Goal: Check status: Check status

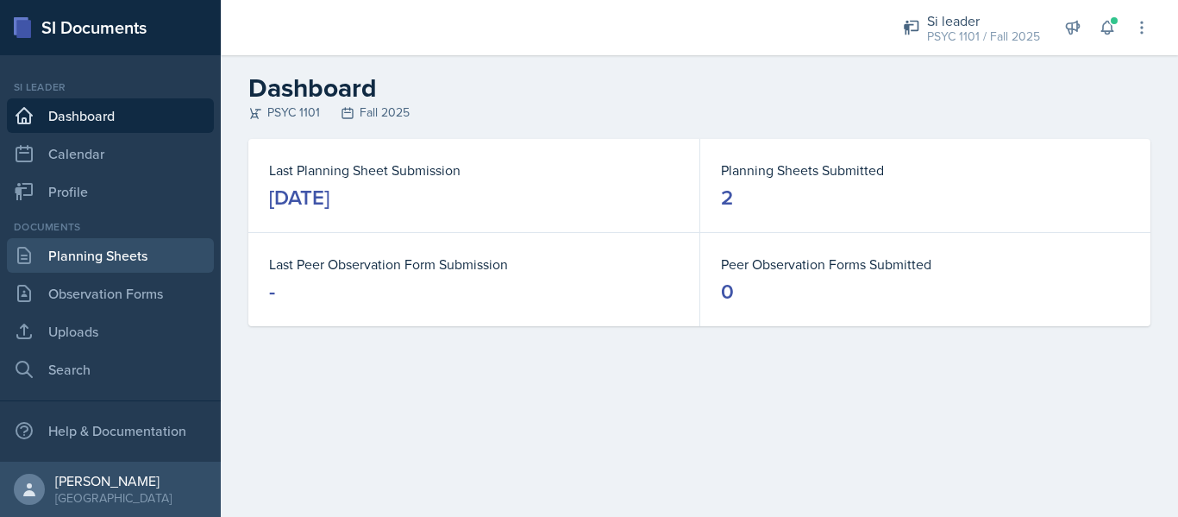
click at [131, 252] on link "Planning Sheets" at bounding box center [110, 255] width 207 height 35
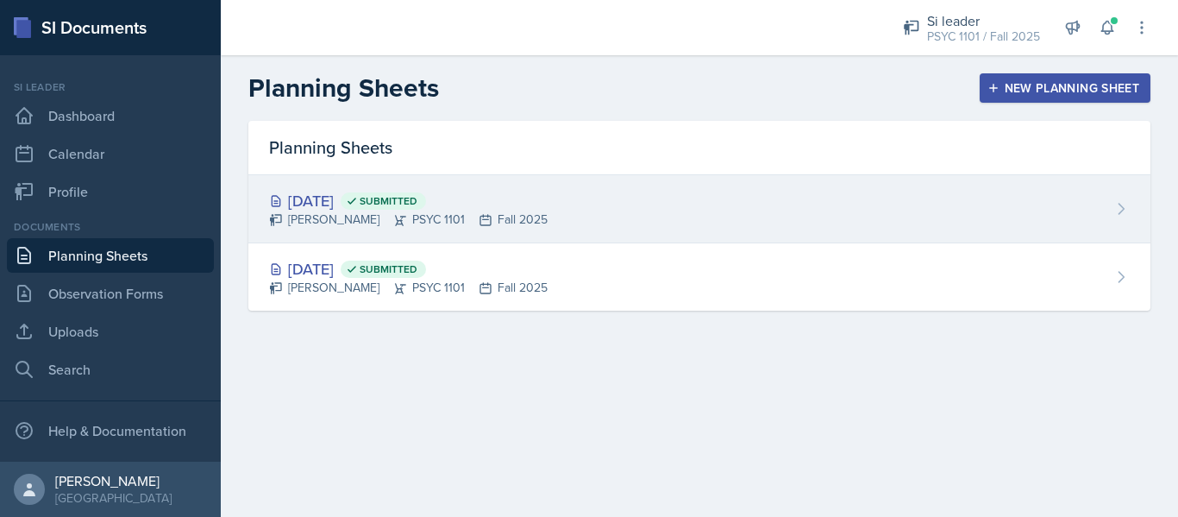
click at [559, 182] on div "[DATE] Submitted [PERSON_NAME] PSYC 1101 Fall 2025" at bounding box center [699, 209] width 902 height 68
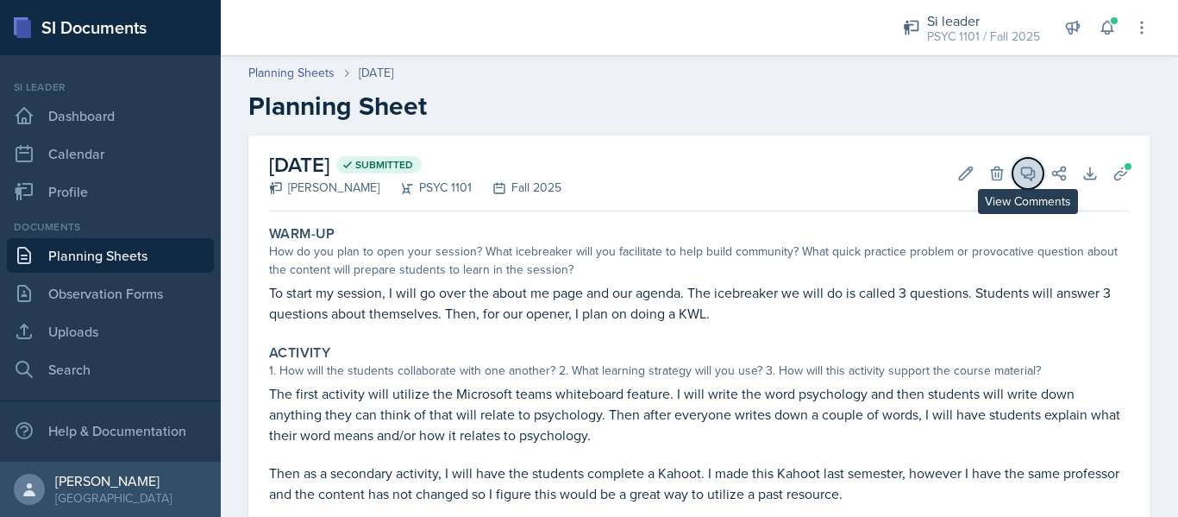
click at [1020, 172] on icon at bounding box center [1028, 173] width 17 height 17
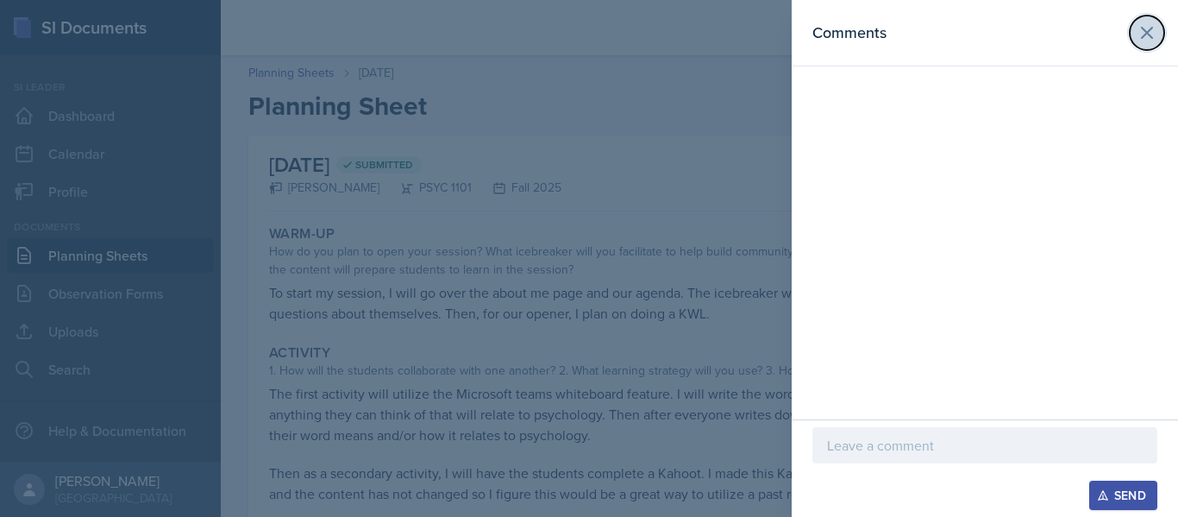
click at [1152, 30] on icon at bounding box center [1147, 32] width 21 height 21
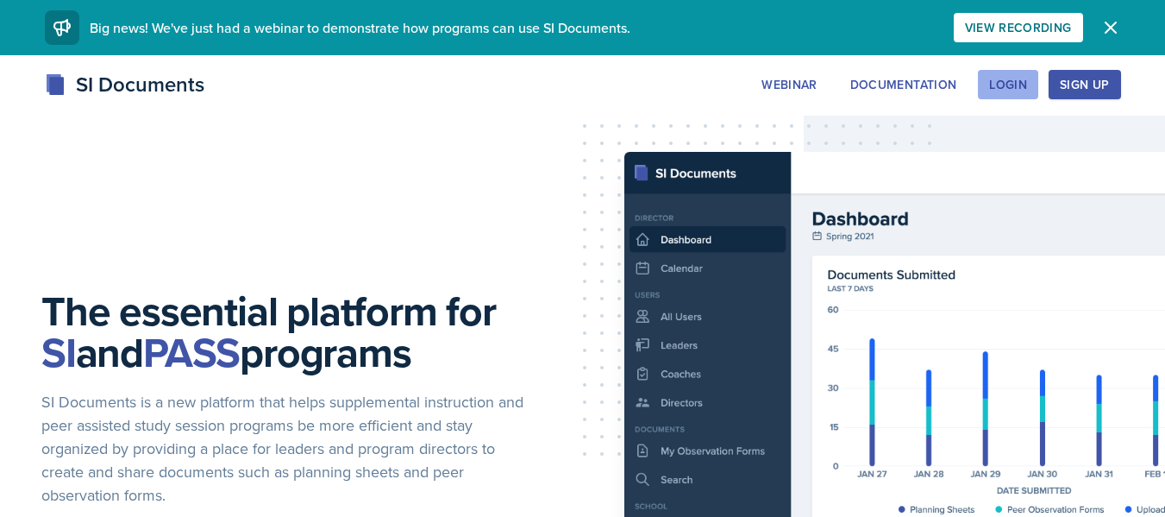
click at [1021, 71] on button "Login" at bounding box center [1008, 84] width 60 height 29
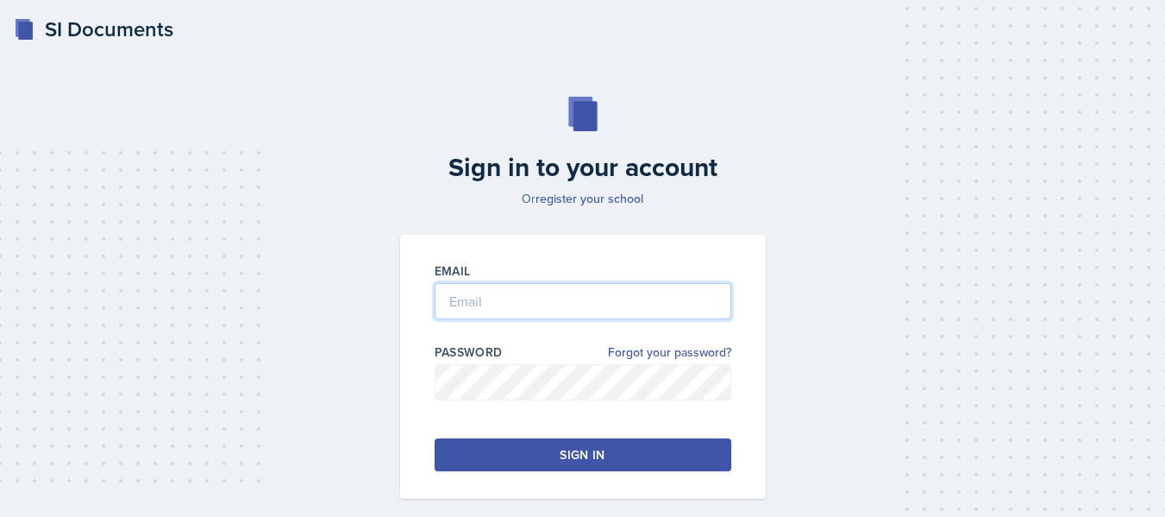
click at [664, 302] on input "email" at bounding box center [583, 301] width 297 height 36
type input "kbalde3@students.kennesaw.edu"
click at [694, 437] on div "Email kbalde3@students.kennesaw.edu Password Forgot your password? Sign in" at bounding box center [583, 367] width 366 height 264
click at [697, 444] on button "Sign in" at bounding box center [583, 454] width 297 height 33
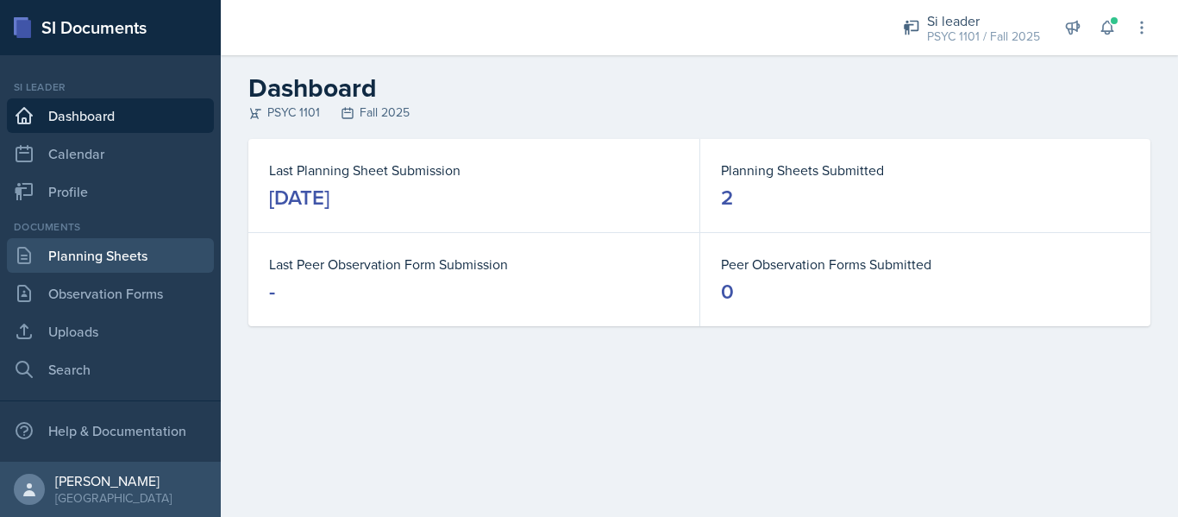
click at [162, 256] on link "Planning Sheets" at bounding box center [110, 255] width 207 height 35
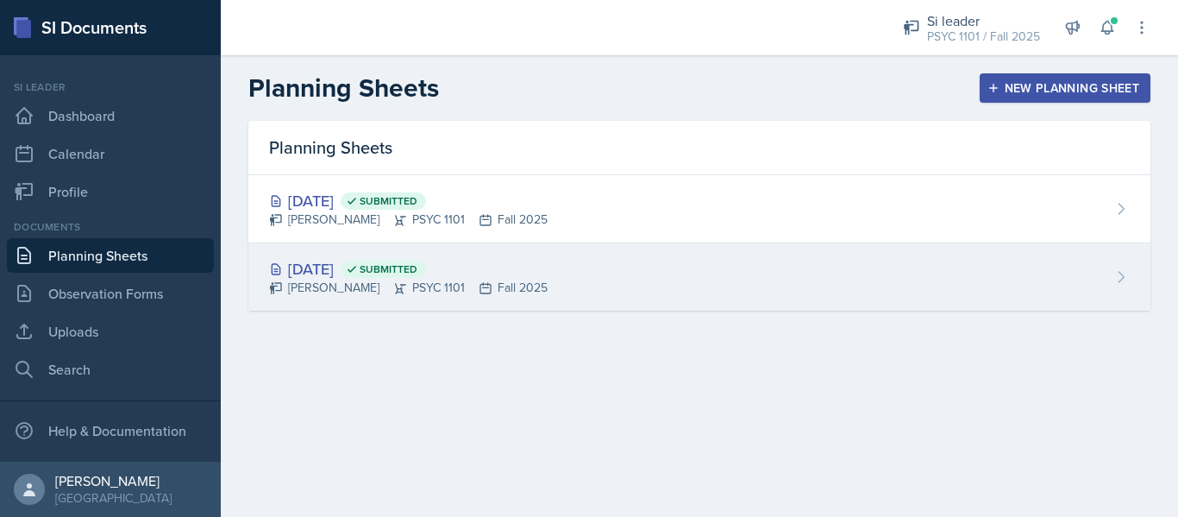
click at [578, 253] on div "Aug 26th, 2025 Submitted Kyla Balde PSYC 1101 Fall 2025" at bounding box center [699, 276] width 902 height 67
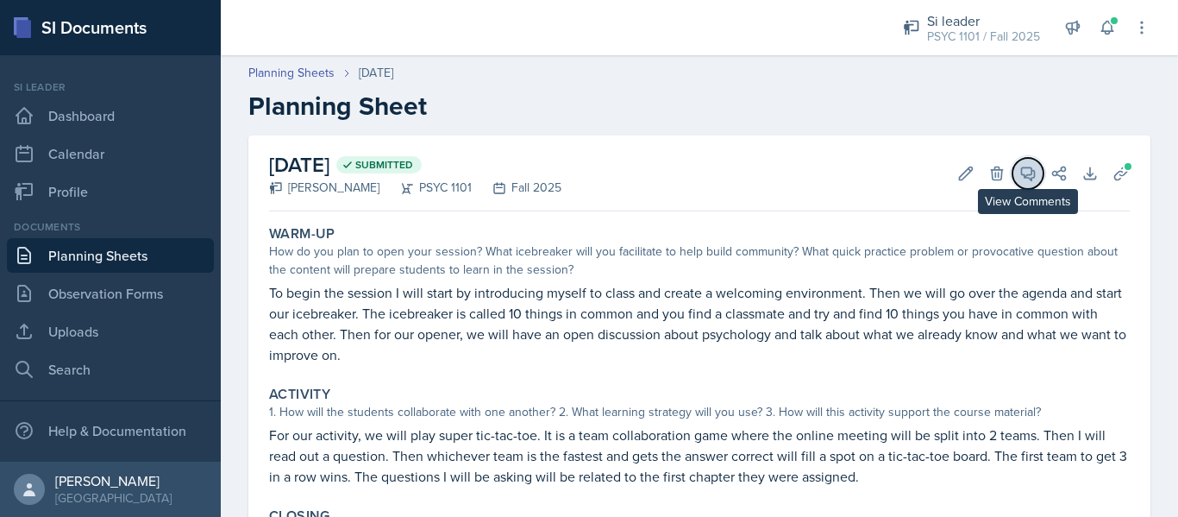
click at [1020, 181] on icon at bounding box center [1028, 173] width 17 height 17
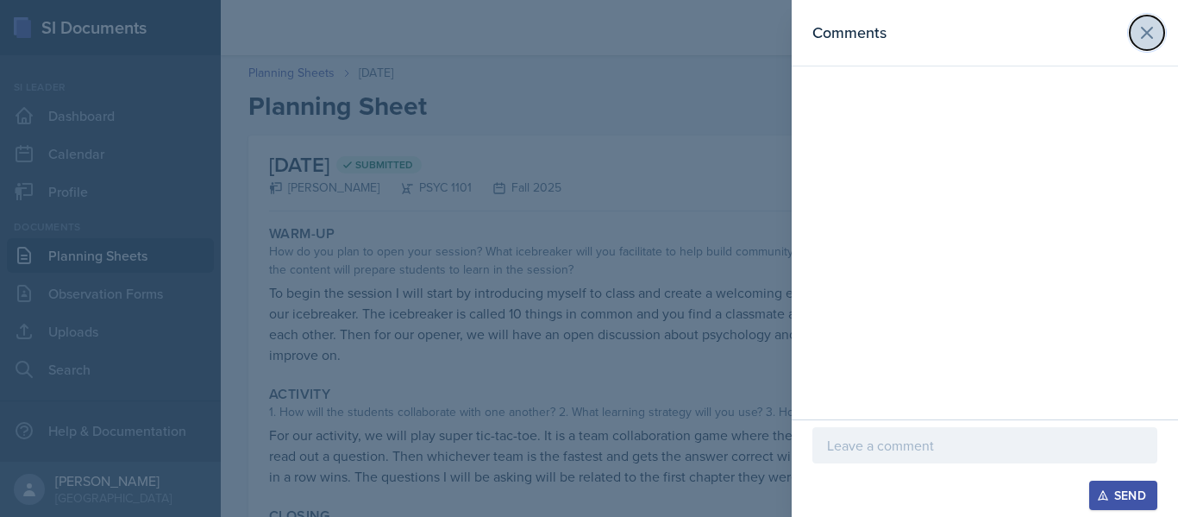
click at [1143, 27] on icon at bounding box center [1147, 32] width 21 height 21
